Goal: Task Accomplishment & Management: Use online tool/utility

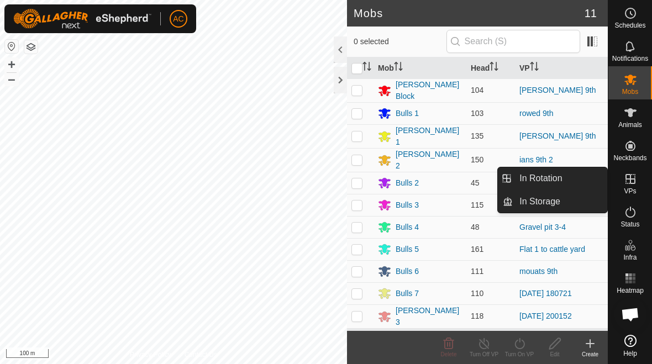
click at [452, 172] on link "In Rotation" at bounding box center [560, 178] width 94 height 22
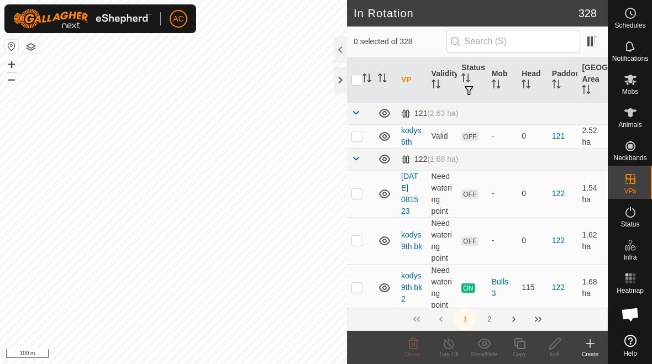
click at [452, 345] on icon at bounding box center [589, 343] width 13 height 13
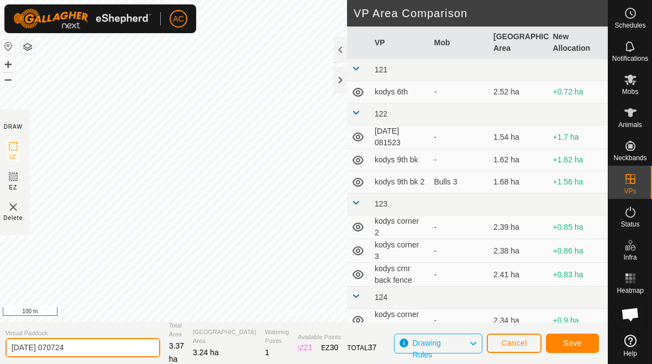
click at [103, 350] on input "[DATE] 070724" at bounding box center [83, 347] width 155 height 19
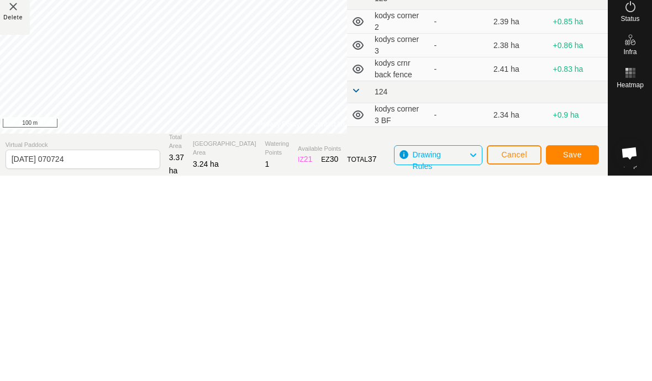
click at [452, 287] on td "124" at bounding box center [489, 298] width 238 height 22
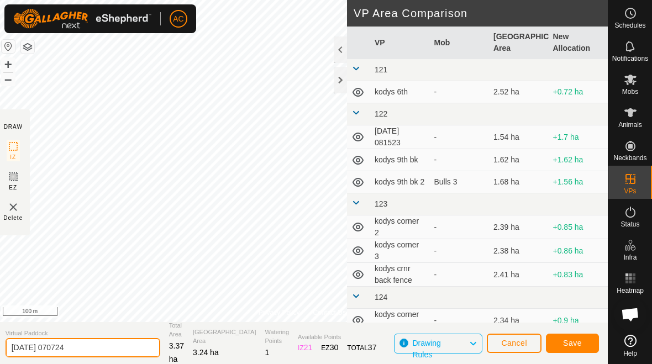
click at [99, 346] on input "[DATE] 070724" at bounding box center [83, 347] width 155 height 19
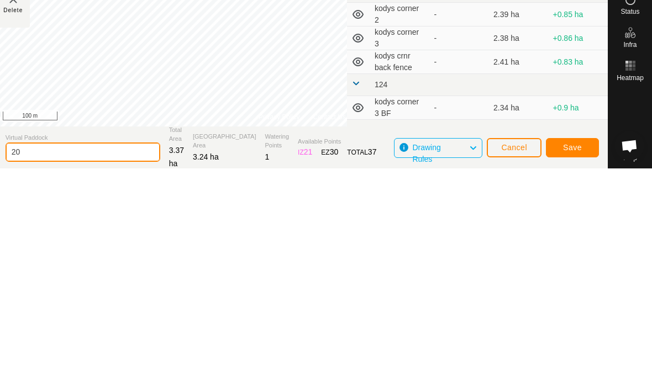
type input "2"
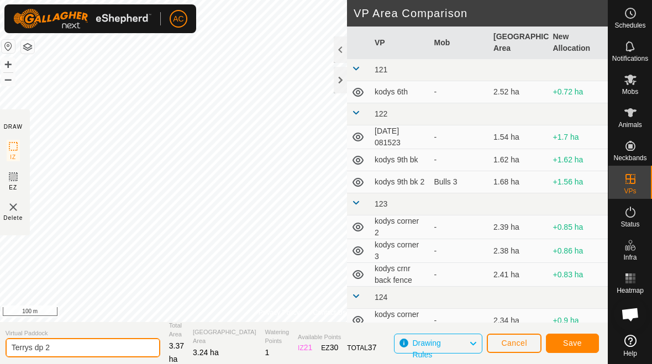
type input "Terrys dp 2"
click at [452, 340] on span "Save" at bounding box center [572, 343] width 19 height 9
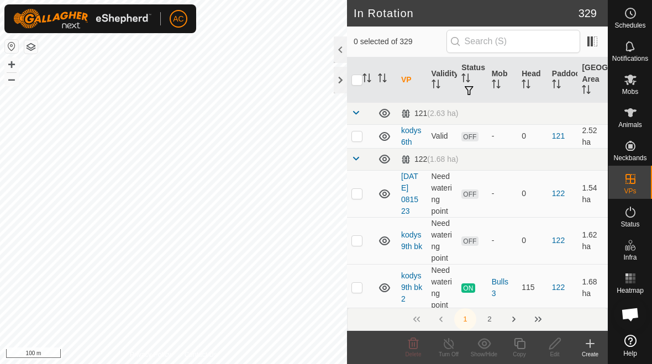
click at [452, 347] on icon at bounding box center [589, 343] width 13 height 13
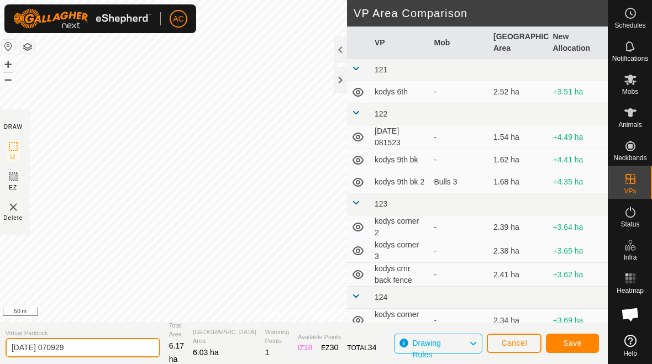
click at [107, 350] on input "[DATE] 070929" at bounding box center [83, 347] width 155 height 19
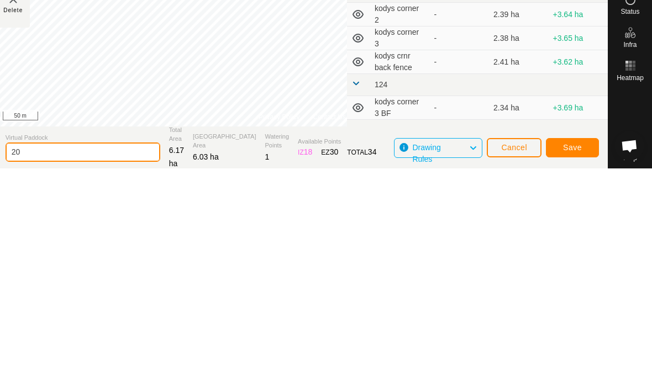
type input "2"
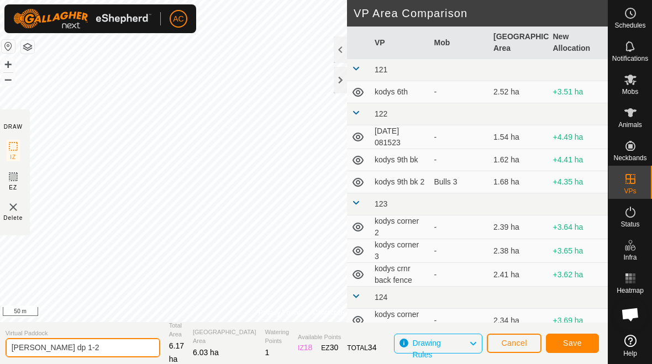
type input "[PERSON_NAME] dp 1-2"
click at [452, 340] on span "Save" at bounding box center [572, 343] width 19 height 9
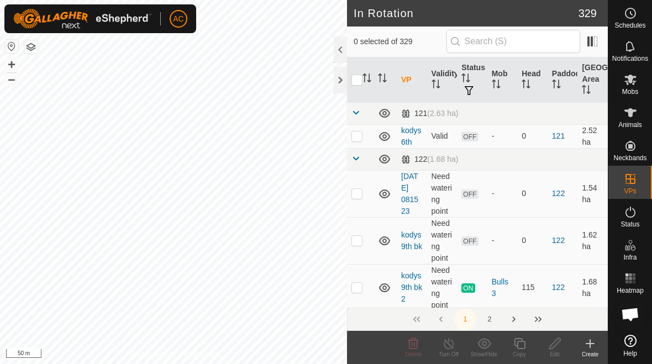
click at [340, 82] on div at bounding box center [340, 80] width 13 height 27
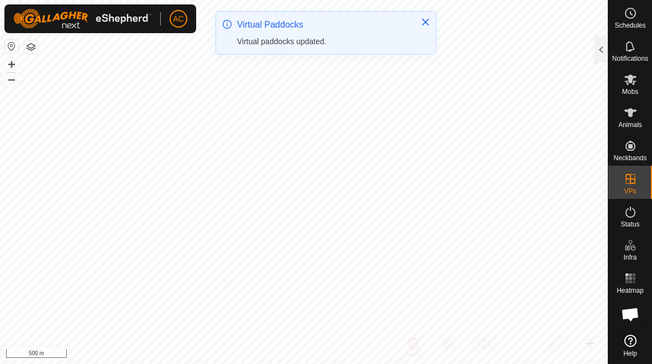
click at [430, 17] on button "Close" at bounding box center [425, 21] width 15 height 15
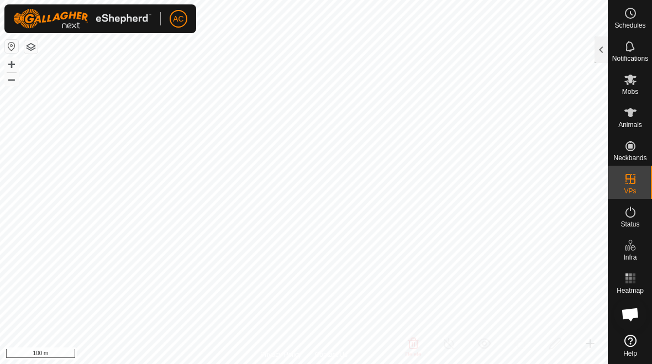
click at [452, 54] on div at bounding box center [600, 49] width 13 height 27
